Goal: Task Accomplishment & Management: Manage account settings

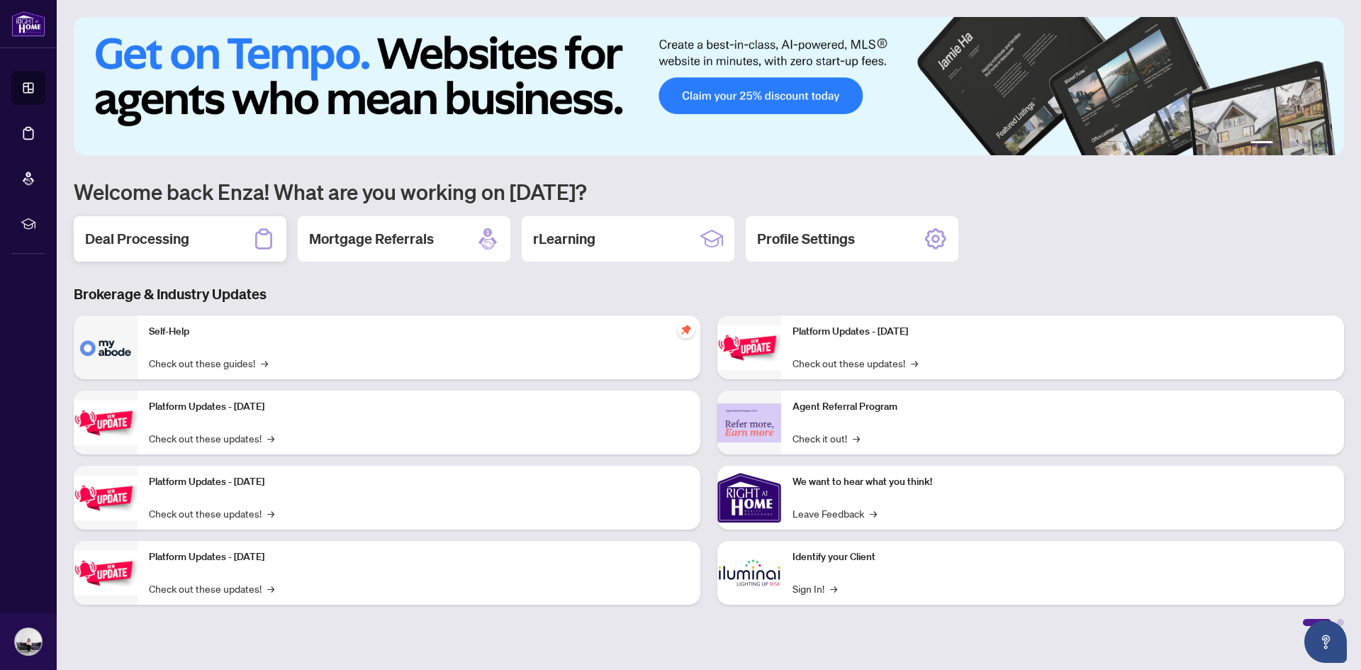
click at [169, 238] on h2 "Deal Processing" at bounding box center [137, 239] width 104 height 20
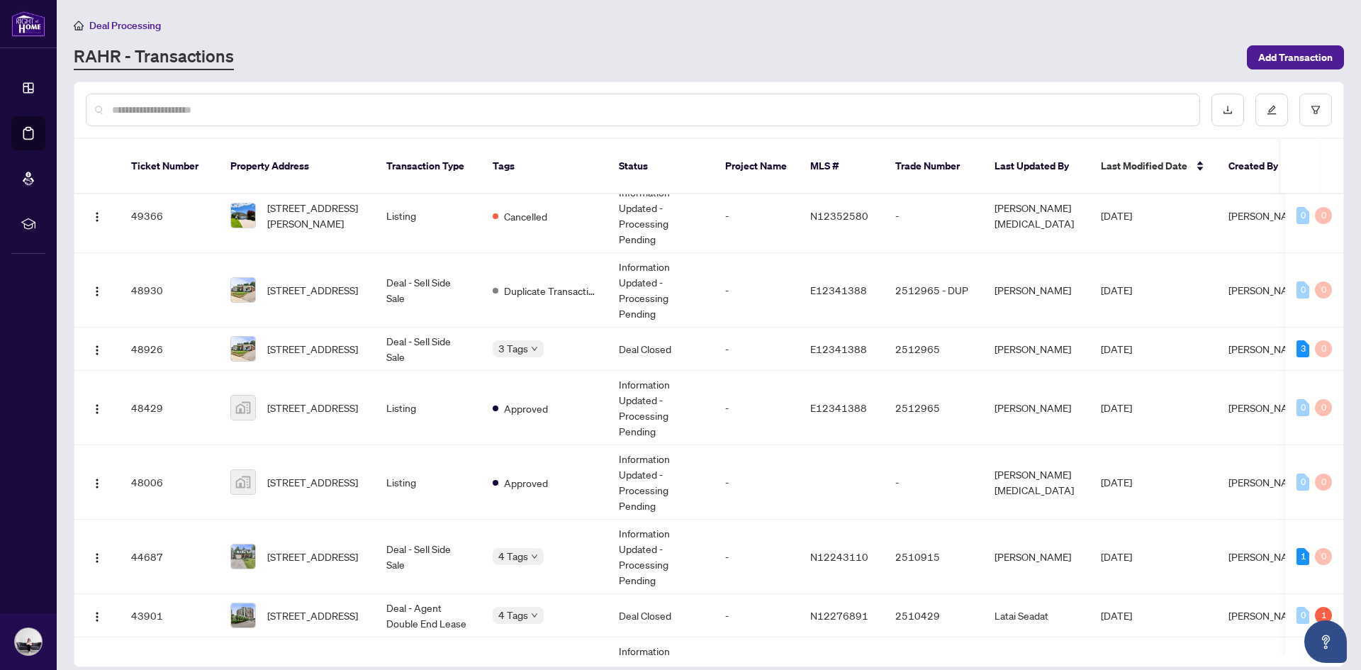
scroll to position [694, 0]
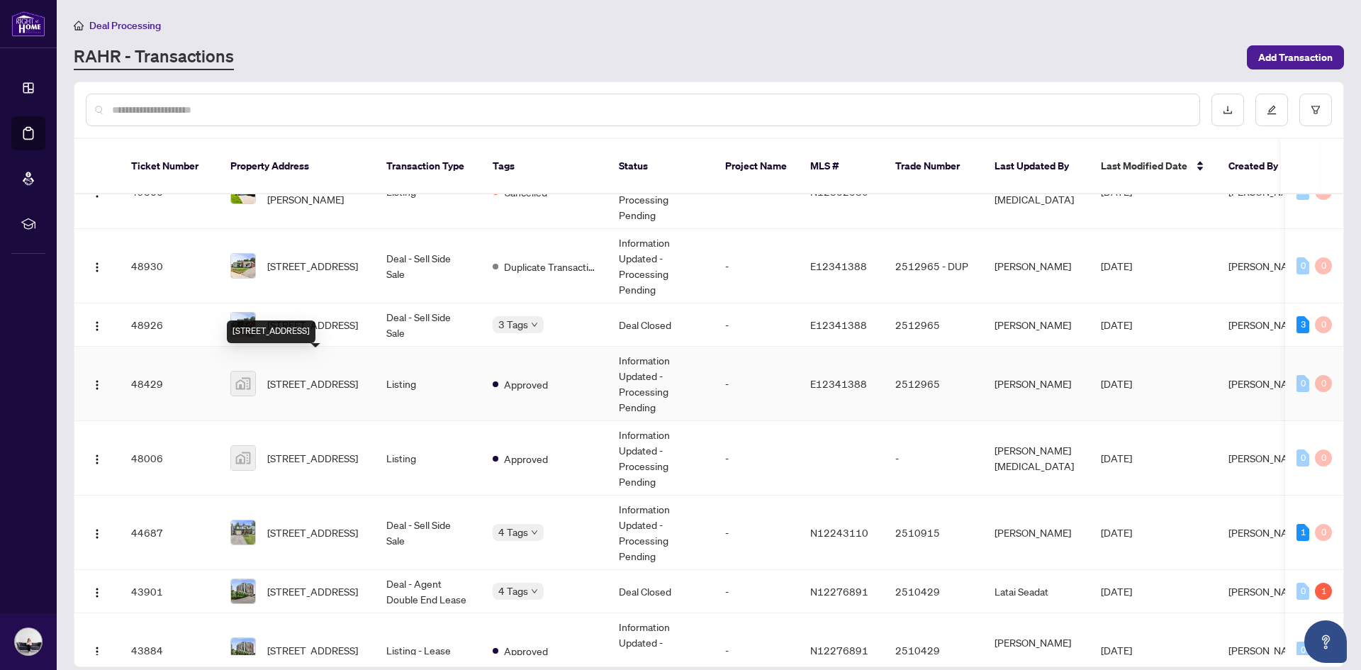
click at [332, 377] on span "[STREET_ADDRESS]" at bounding box center [312, 384] width 91 height 16
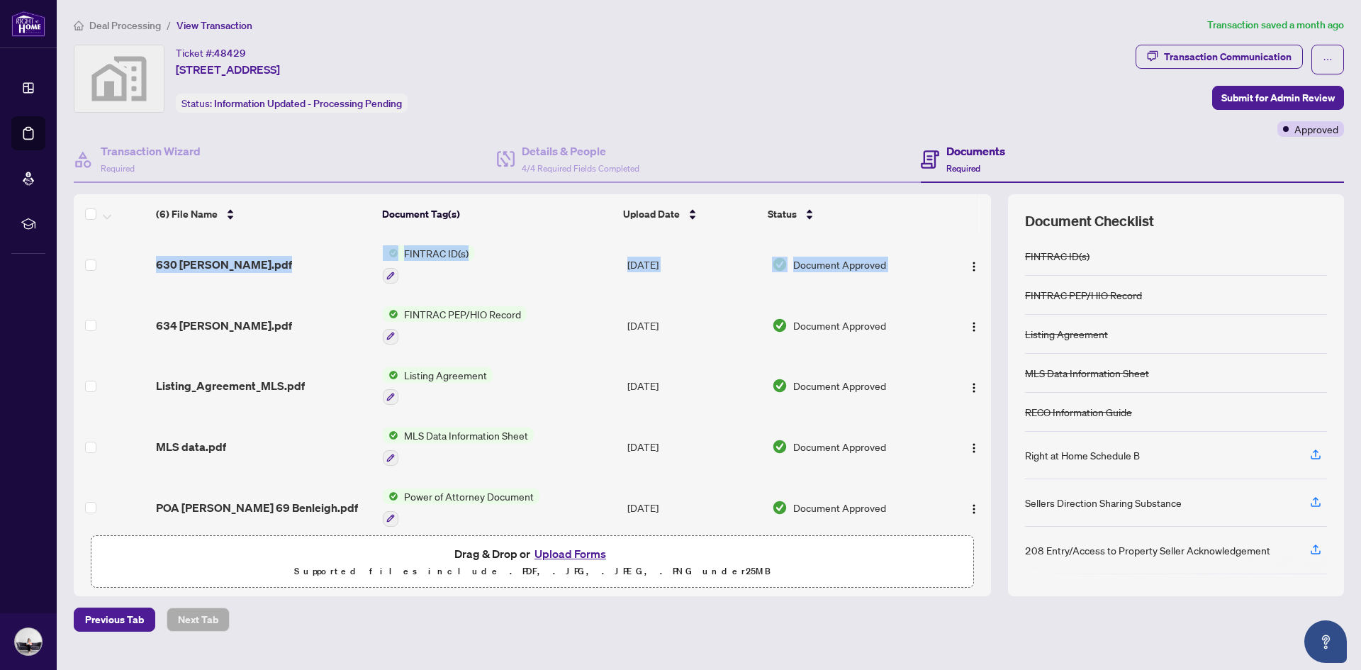
drag, startPoint x: 986, startPoint y: 250, endPoint x: 988, endPoint y: 305, distance: 54.6
click at [988, 305] on div "(6) File Name Document Tag(s) Upload Date Status 630 [PERSON_NAME].pdf FINTRAC …" at bounding box center [532, 381] width 917 height 294
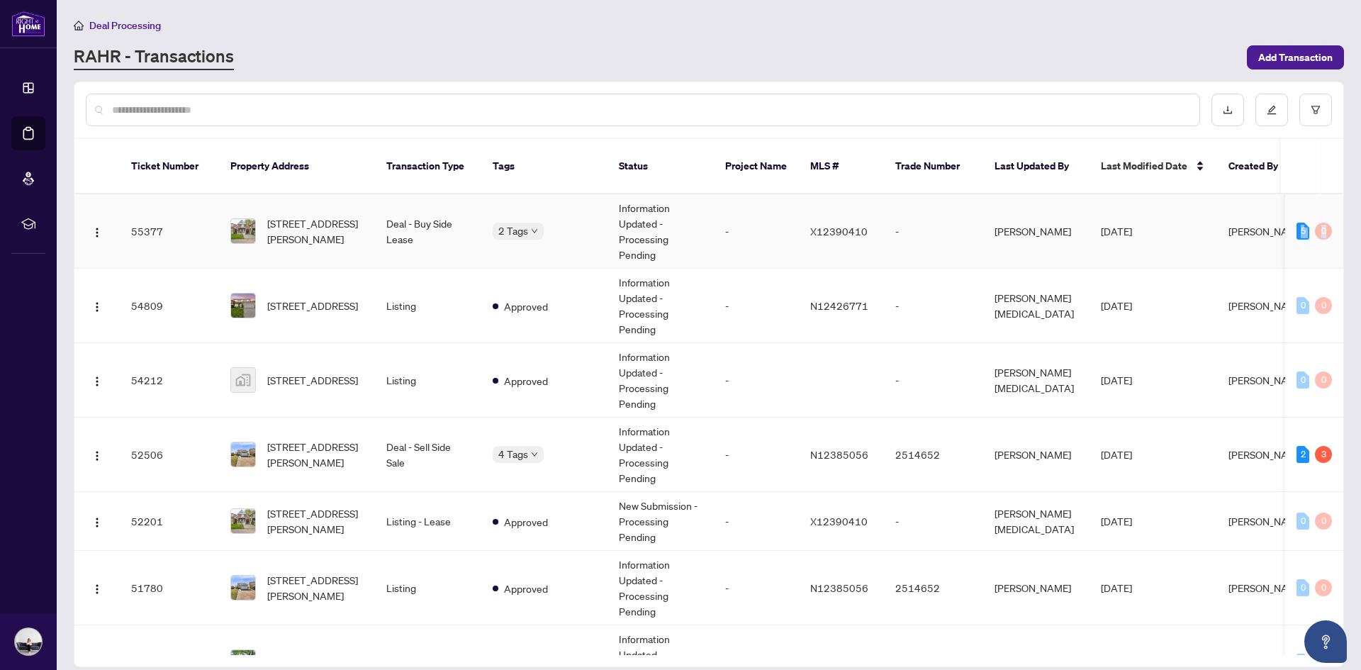
drag, startPoint x: 1344, startPoint y: 201, endPoint x: 1338, endPoint y: 235, distance: 35.3
click at [1338, 235] on main "Deal Processing [PERSON_NAME] - Transactions Add Transaction Ticket Number Prop…" at bounding box center [709, 335] width 1305 height 670
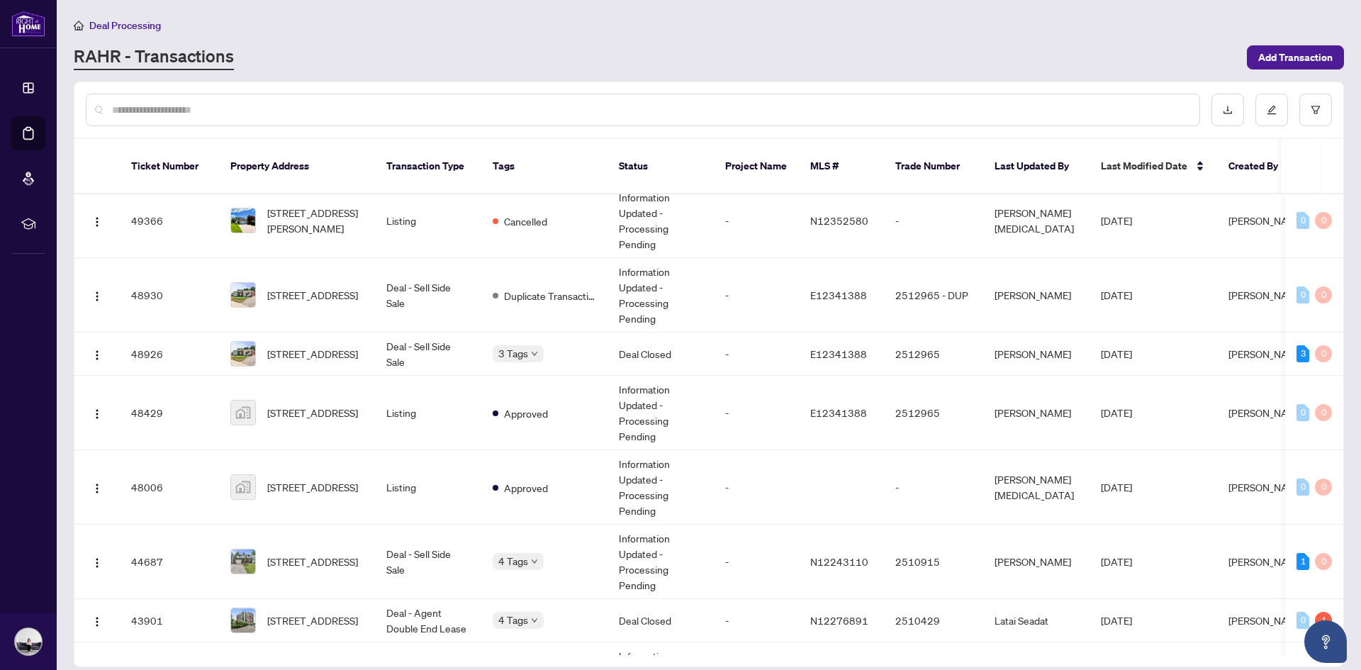
scroll to position [687, 0]
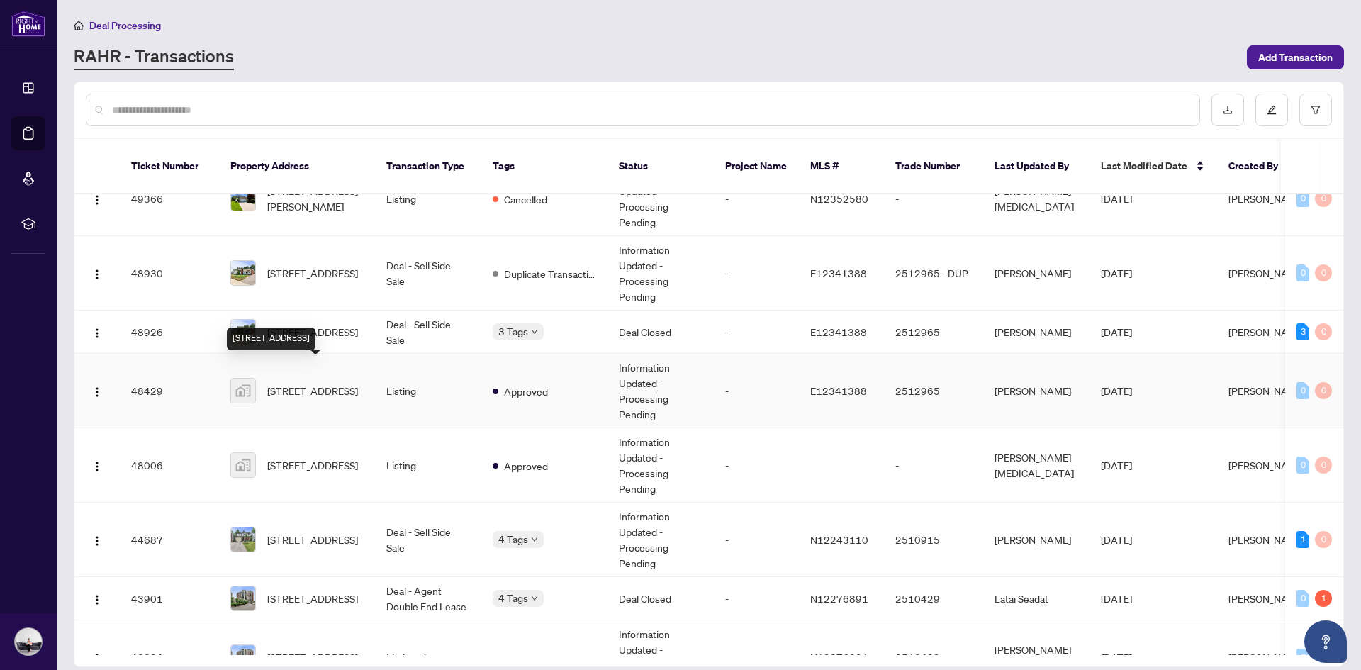
click at [328, 385] on span "[STREET_ADDRESS]" at bounding box center [312, 391] width 91 height 16
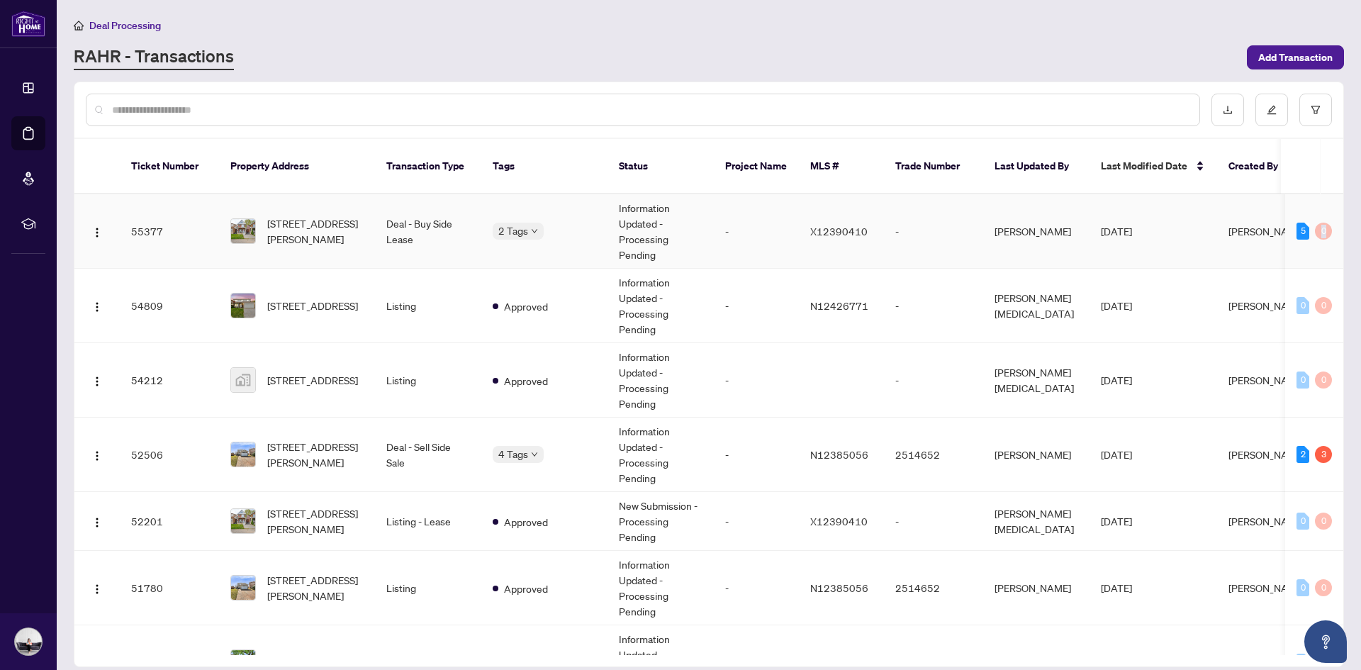
scroll to position [0, 121]
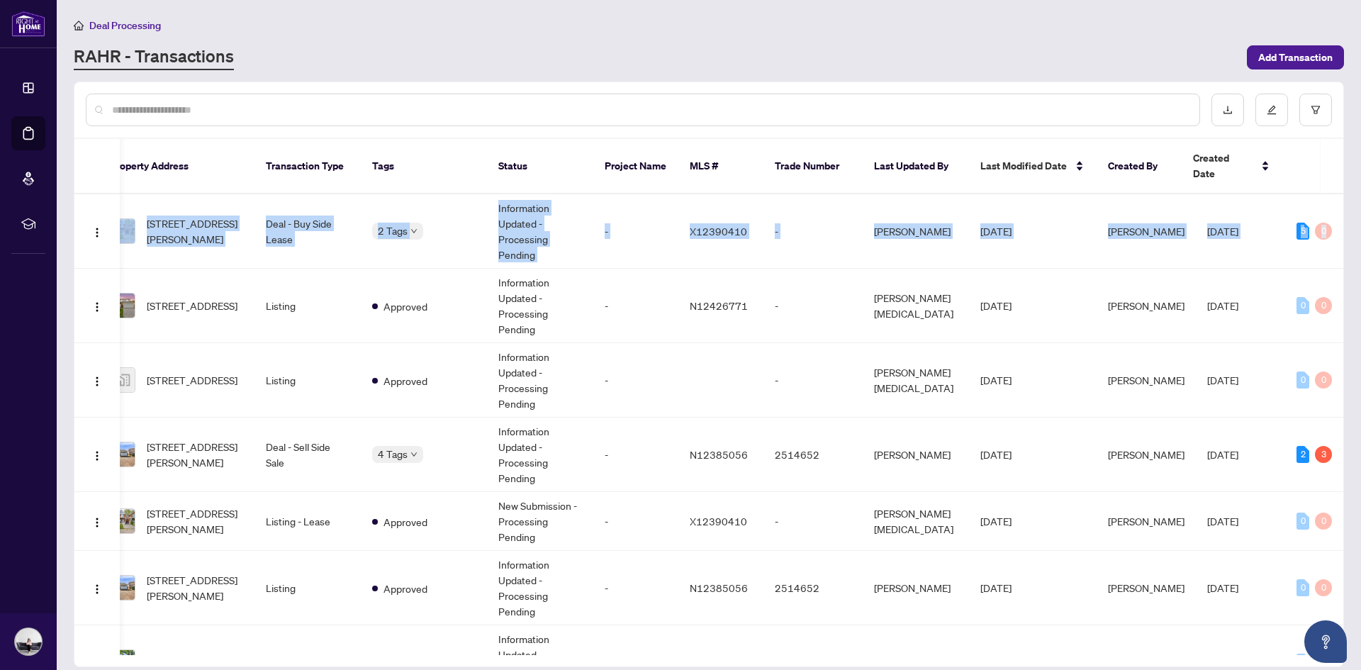
drag, startPoint x: 1339, startPoint y: 207, endPoint x: 1341, endPoint y: 230, distance: 22.8
click at [1341, 230] on div "Ticket Number Property Address Transaction Type Tags Status Project Name MLS # …" at bounding box center [708, 424] width 1269 height 461
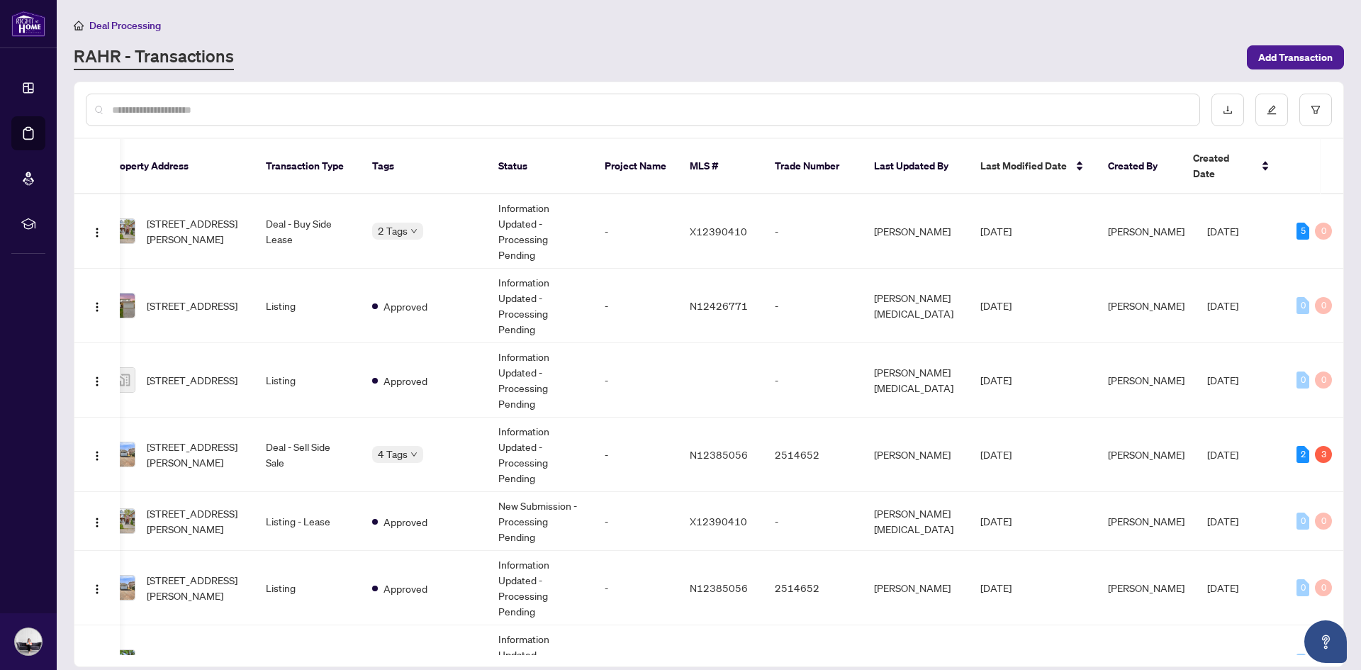
click at [1158, 62] on div "RAHR - Transactions" at bounding box center [656, 58] width 1165 height 26
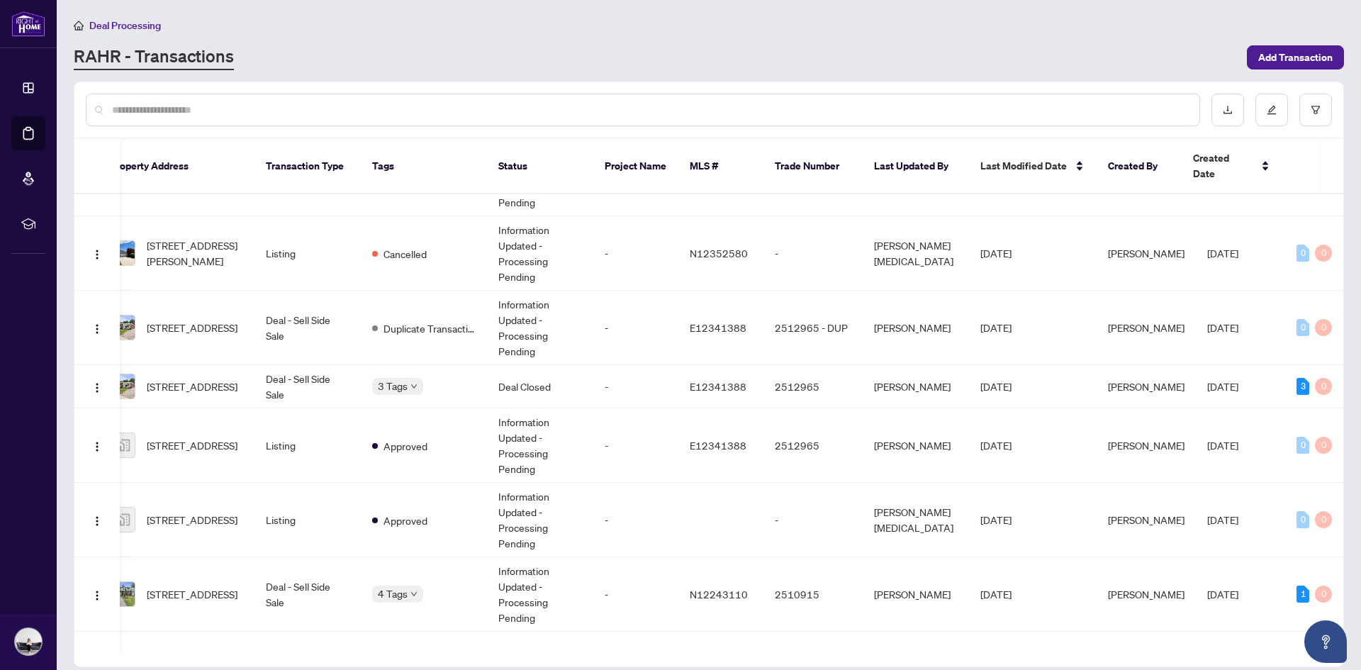
scroll to position [637, 121]
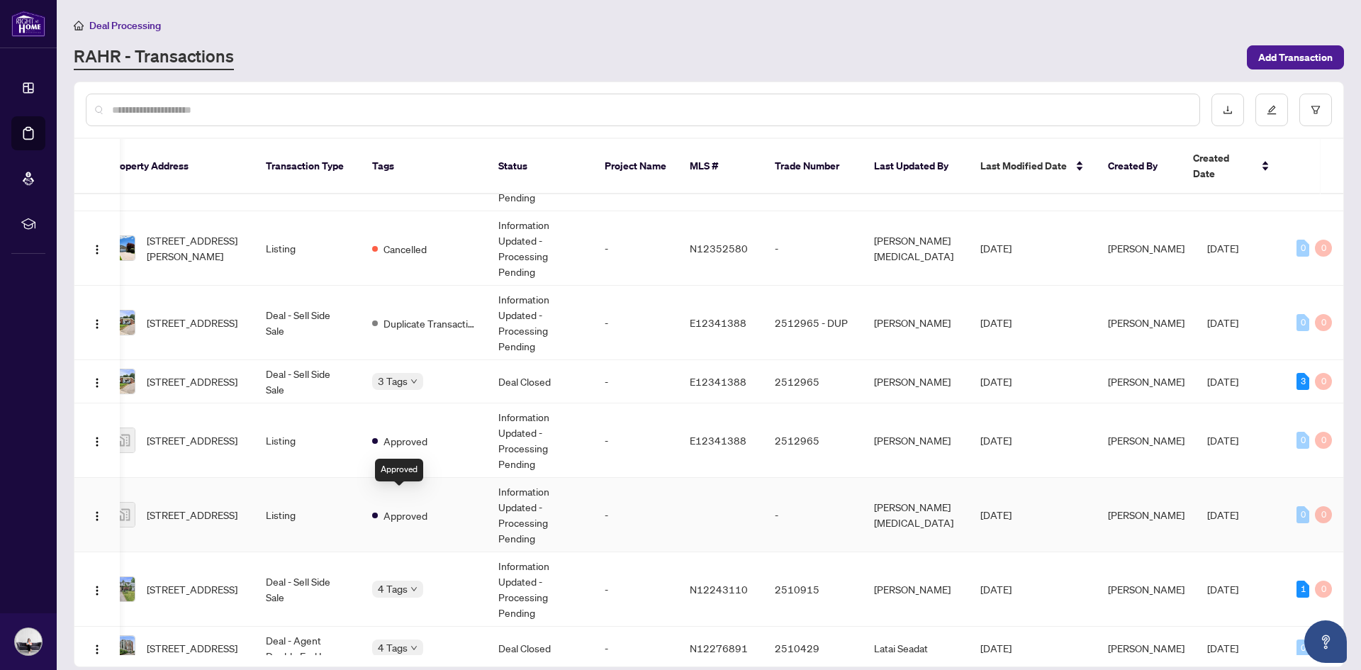
click at [427, 508] on span "Approved" at bounding box center [406, 516] width 44 height 16
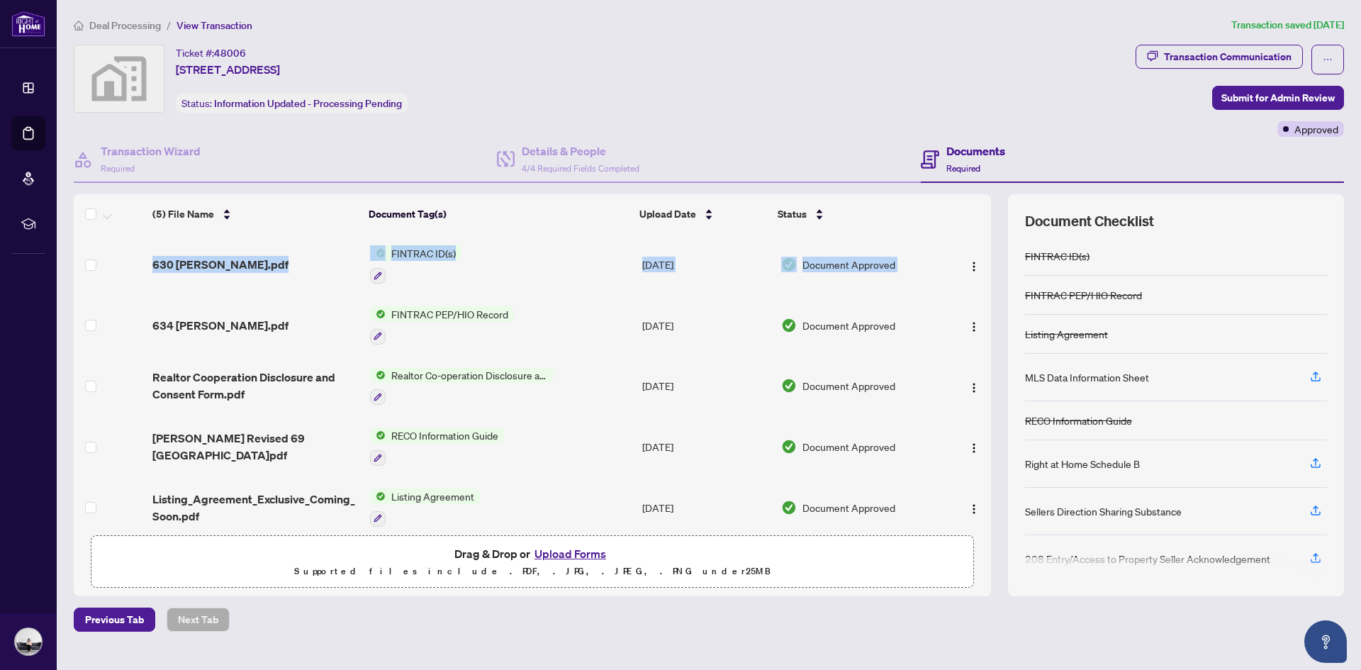
click at [993, 234] on div "(5) File Name Document Tag(s) Upload Date Status (5) File Name Document Tag(s) …" at bounding box center [709, 395] width 1271 height 402
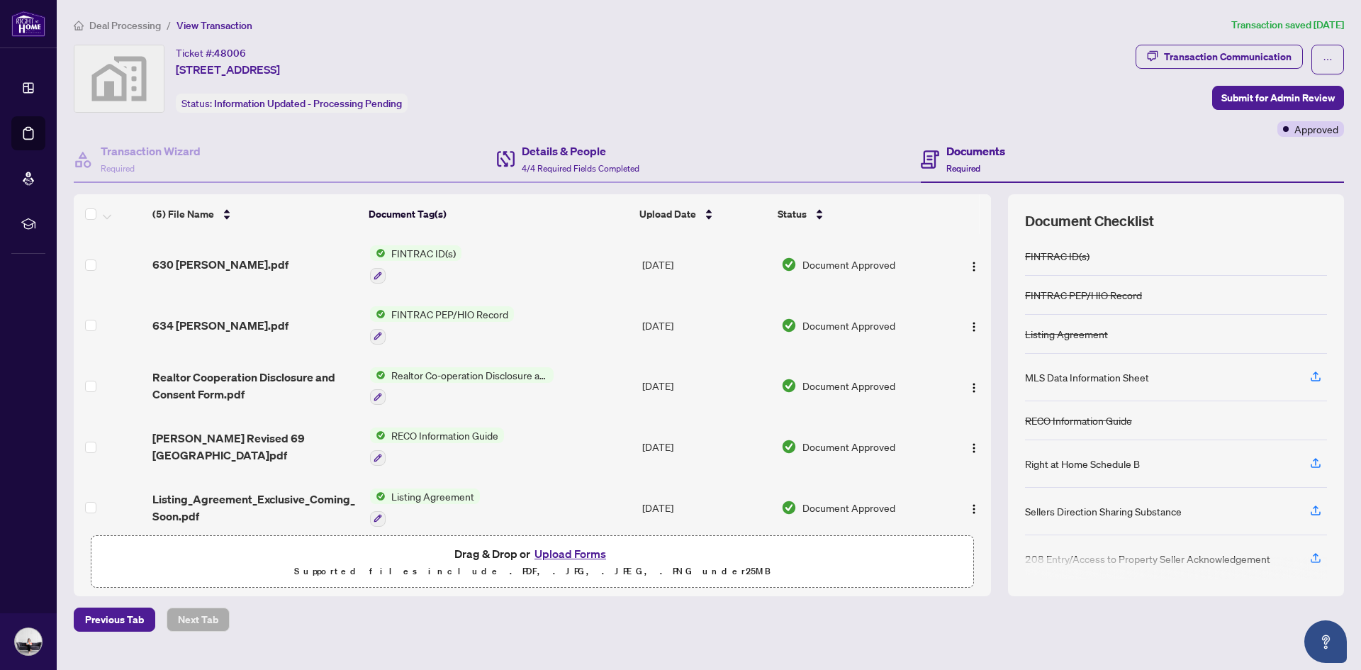
drag, startPoint x: 688, startPoint y: 124, endPoint x: 720, endPoint y: 138, distance: 34.3
click at [689, 123] on div "Ticket #: [STREET_ADDRESS] Status: Information Updated - Processing Pending" at bounding box center [602, 91] width 1062 height 92
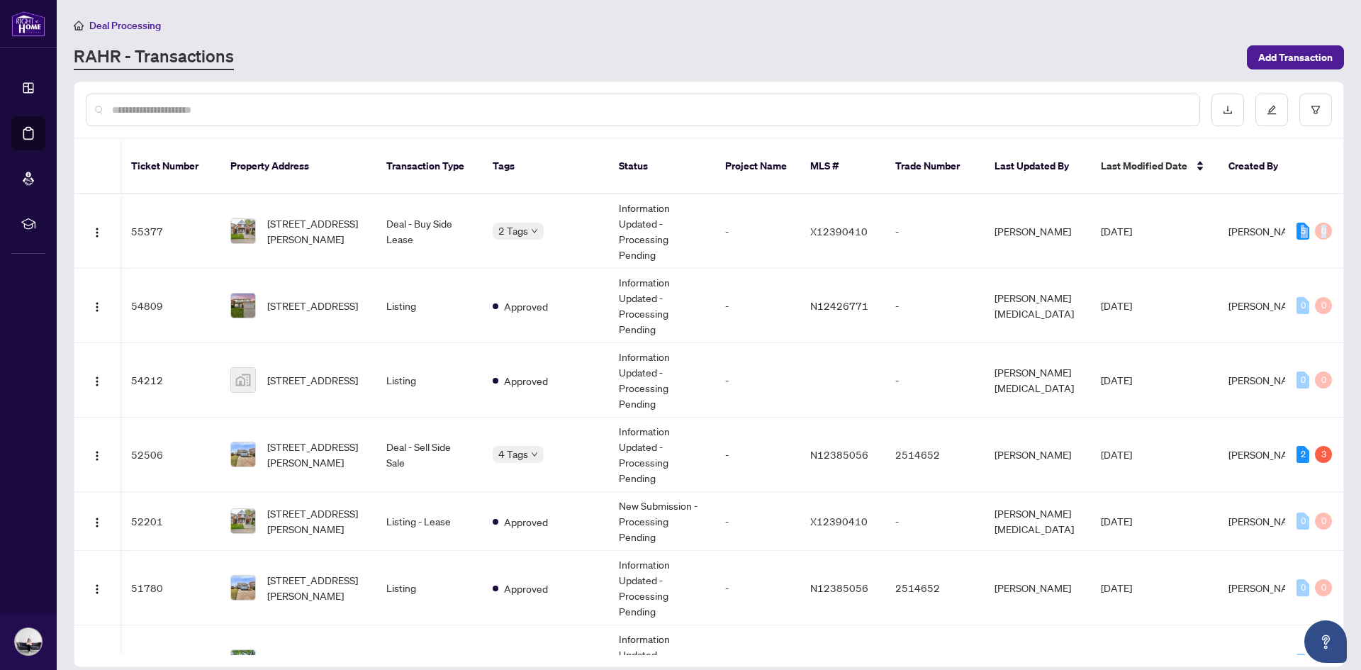
scroll to position [0, 121]
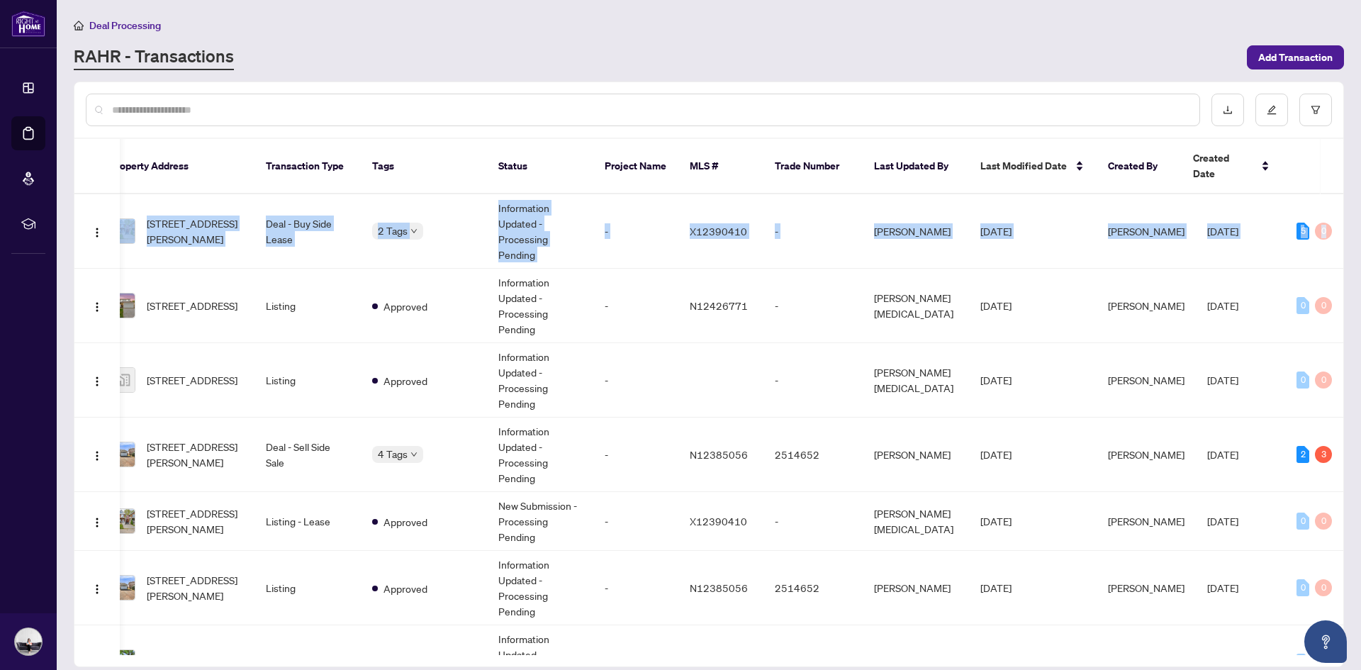
drag, startPoint x: 1339, startPoint y: 189, endPoint x: 1343, endPoint y: 316, distance: 127.0
click at [1343, 316] on div "Ticket Number Property Address Transaction Type Tags Status Project Name MLS # …" at bounding box center [708, 424] width 1269 height 461
click at [1347, 252] on main "Deal Processing [PERSON_NAME] - Transactions Add Transaction Ticket Number Prop…" at bounding box center [709, 335] width 1305 height 670
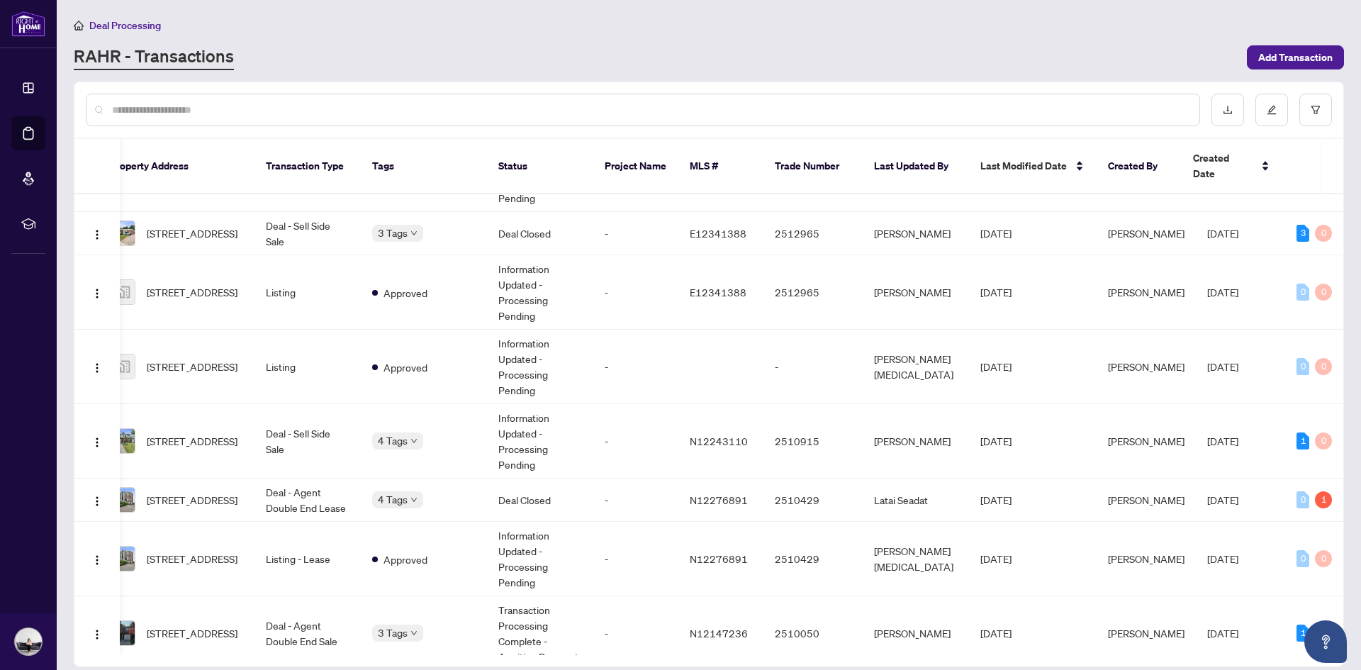
scroll to position [788, 121]
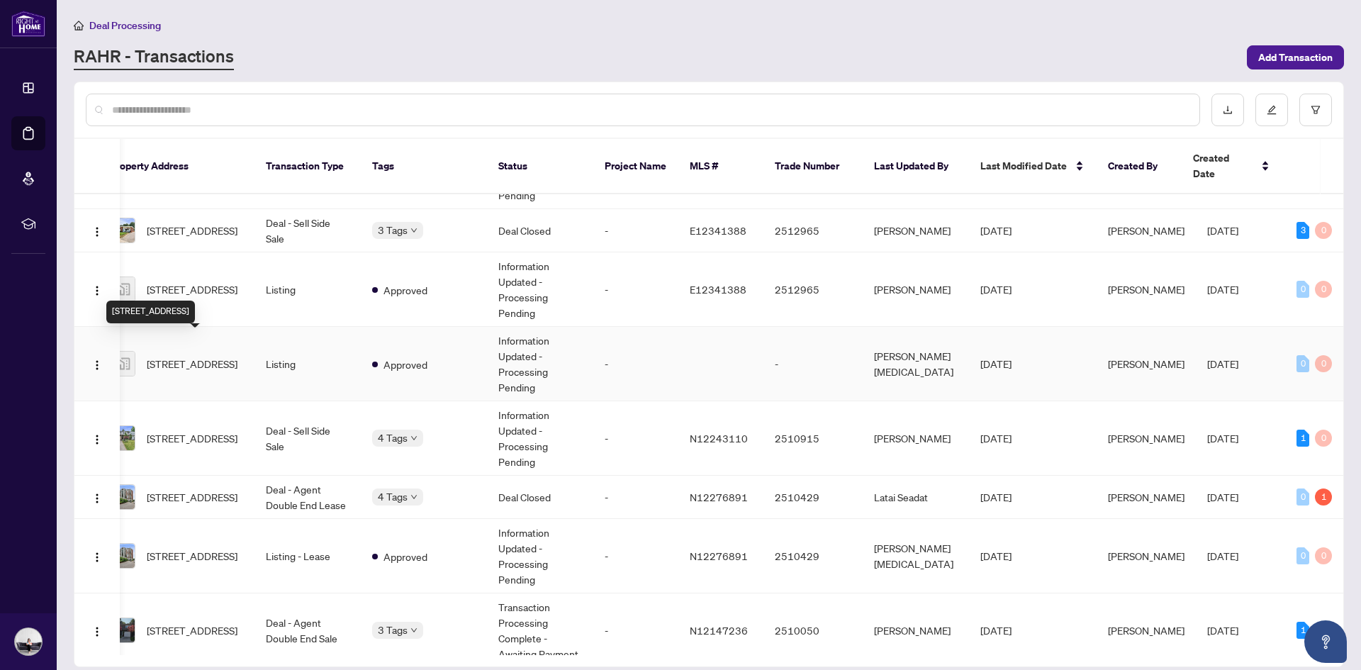
click at [195, 358] on span "[STREET_ADDRESS]" at bounding box center [192, 364] width 91 height 16
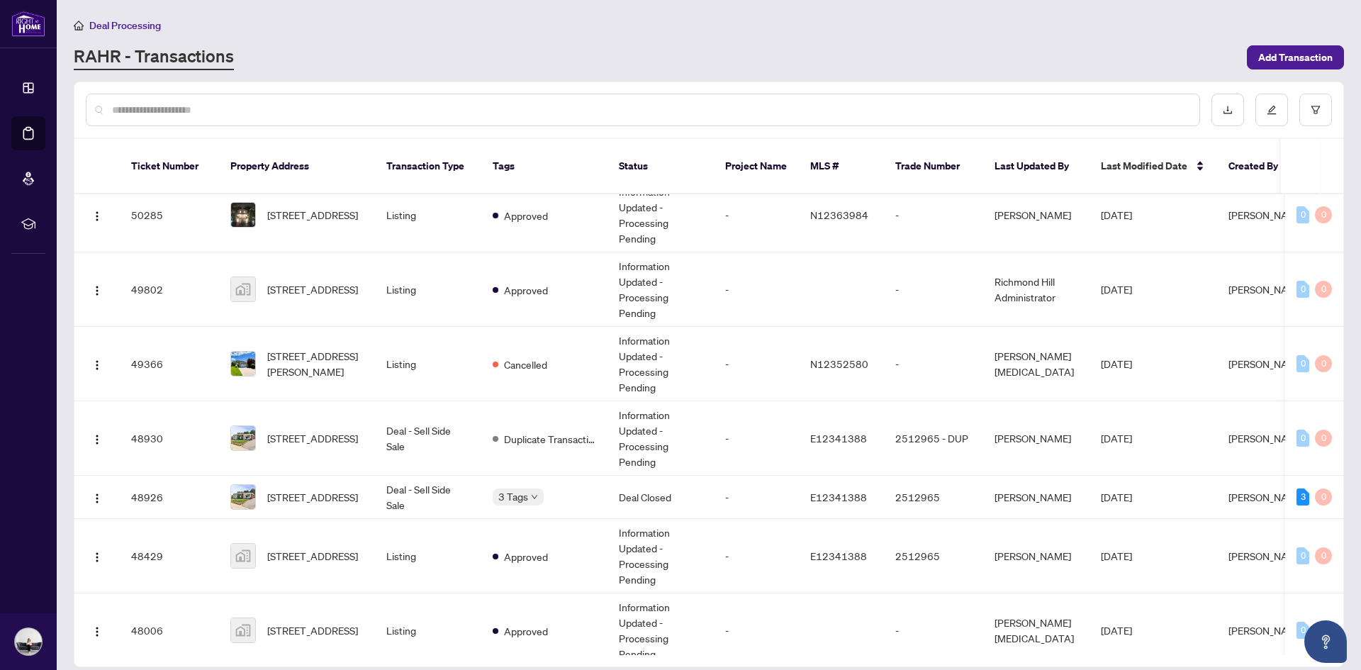
scroll to position [571, 0]
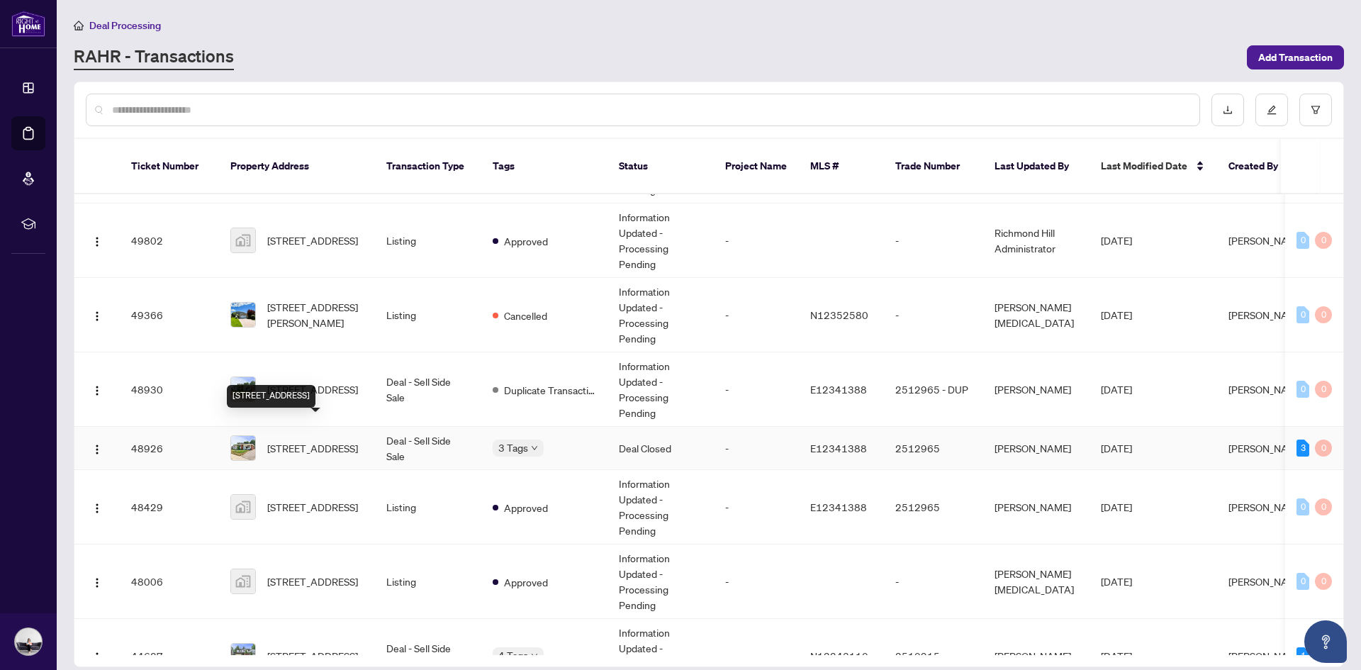
click at [341, 447] on span "[STREET_ADDRESS]" at bounding box center [312, 448] width 91 height 16
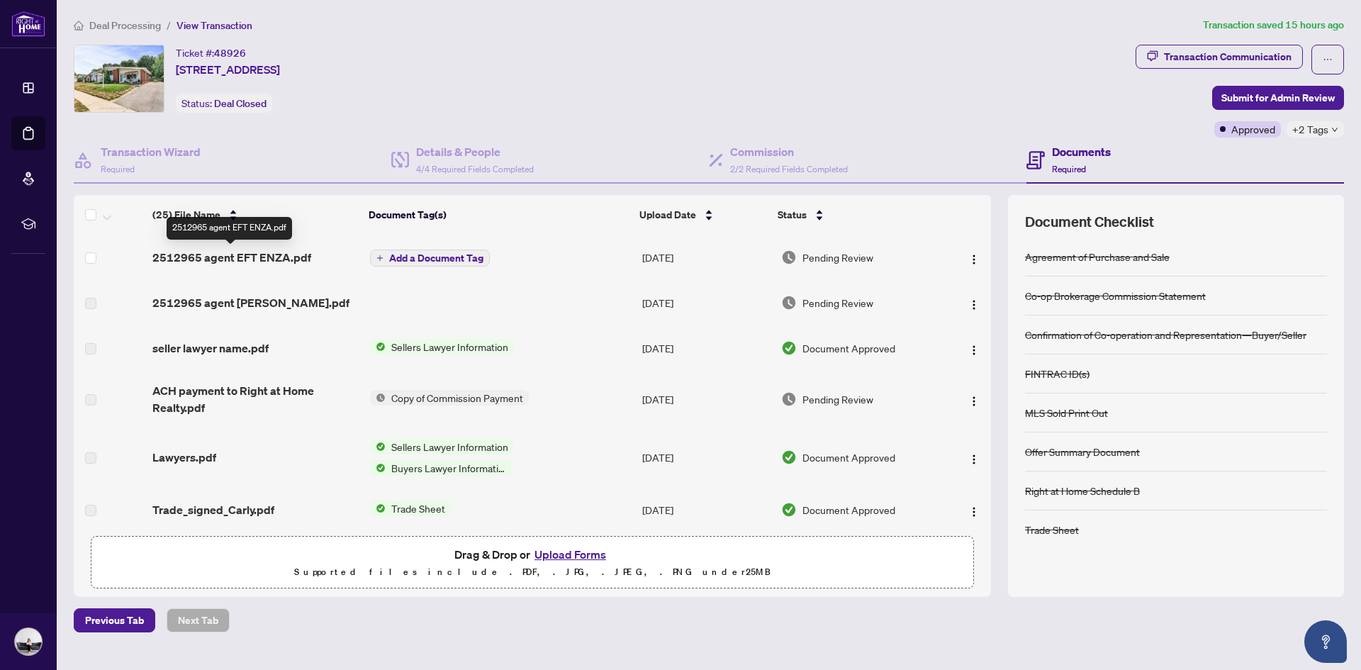
click at [303, 255] on span "2512965 agent EFT ENZA.pdf" at bounding box center [231, 257] width 159 height 17
